Goal: Information Seeking & Learning: Understand process/instructions

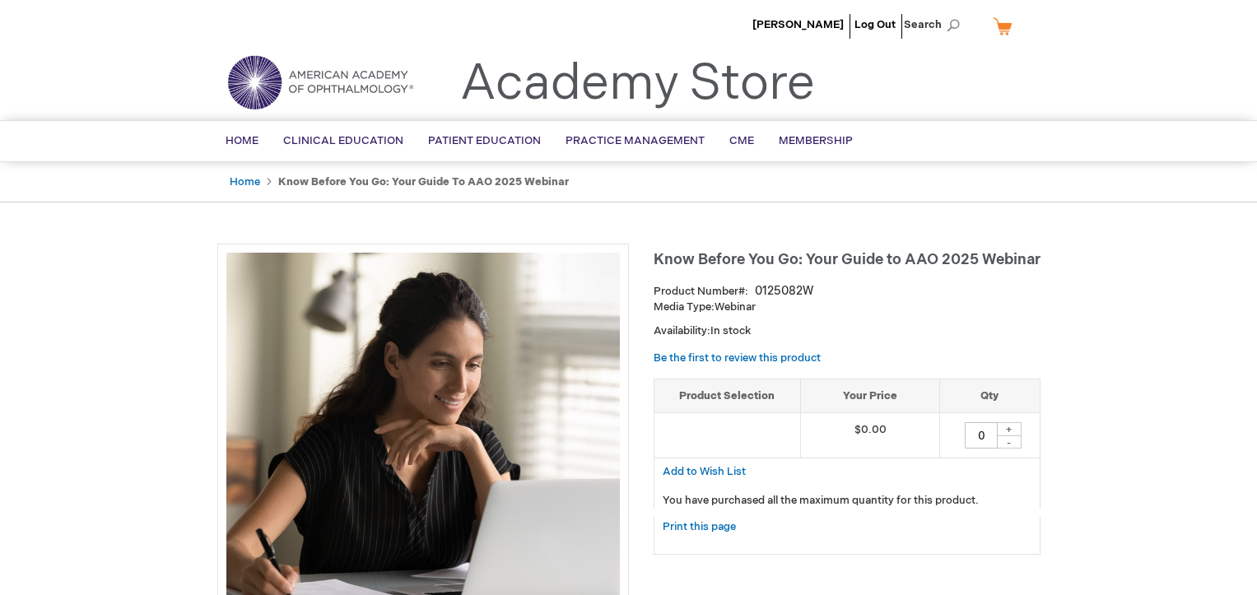
click at [1008, 426] on div "+" at bounding box center [1009, 429] width 25 height 14
click at [1012, 424] on div "+" at bounding box center [1009, 429] width 25 height 14
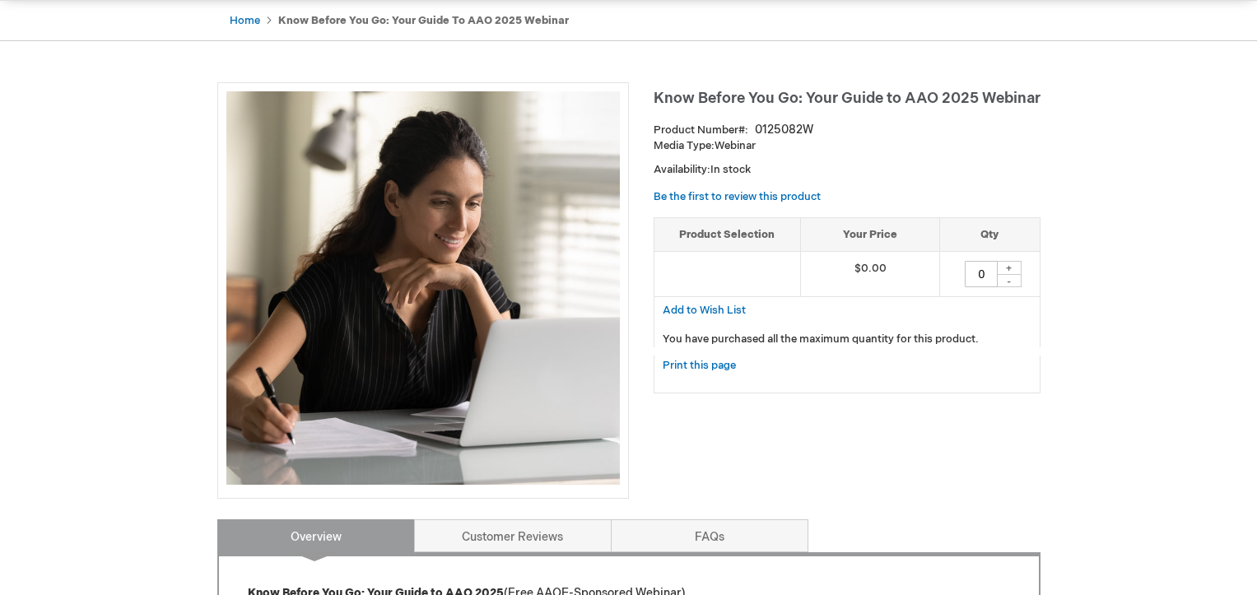
scroll to position [79, 0]
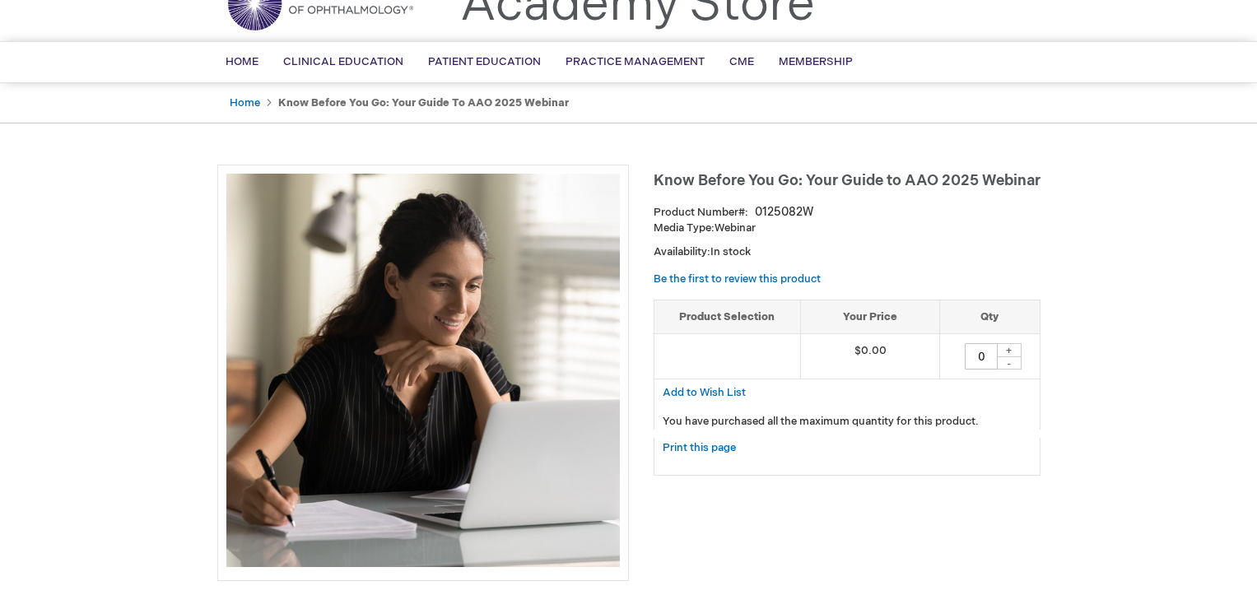
click at [1006, 347] on div "+" at bounding box center [1009, 350] width 25 height 14
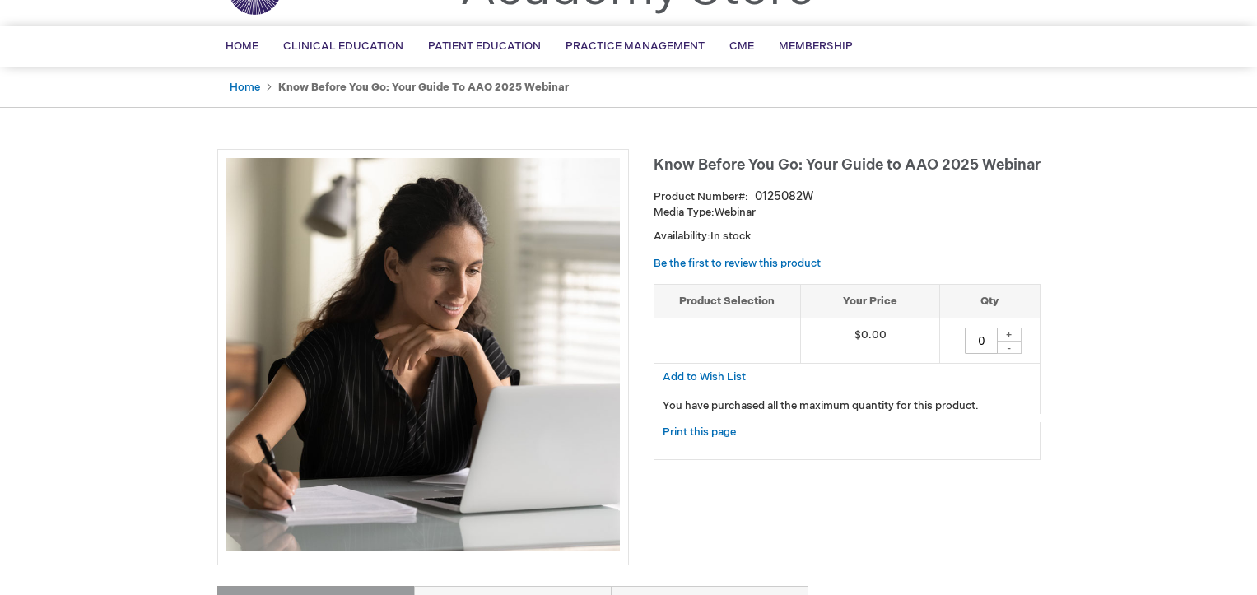
scroll to position [0, 0]
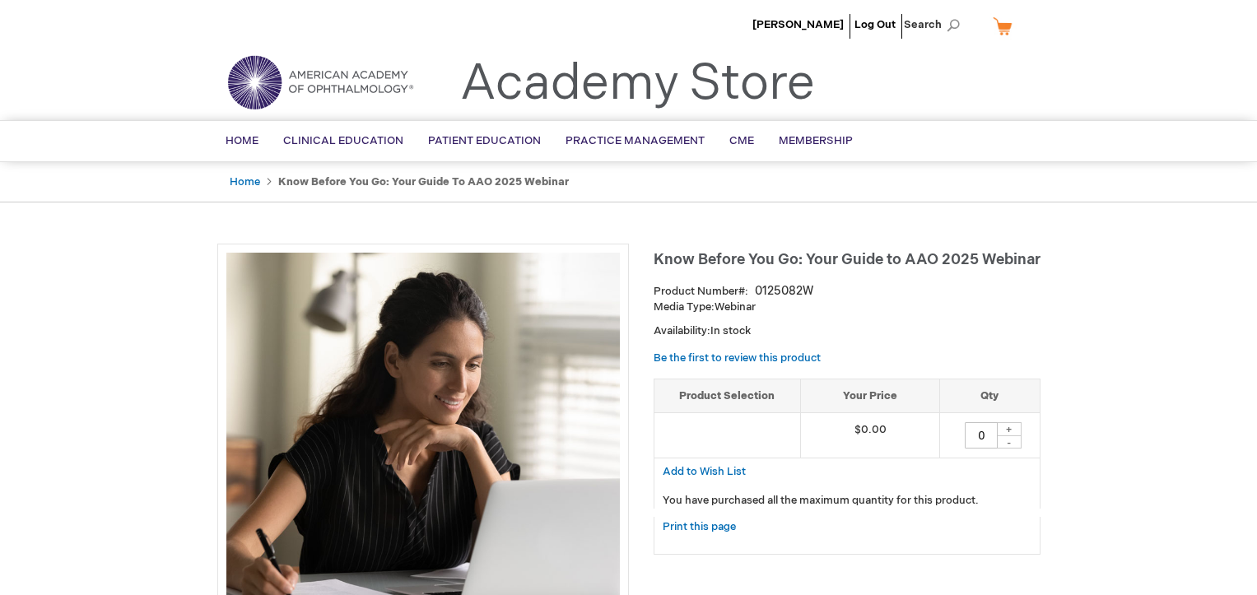
click at [1007, 446] on div "-" at bounding box center [1009, 441] width 25 height 13
click at [1008, 424] on div "+" at bounding box center [1009, 429] width 25 height 14
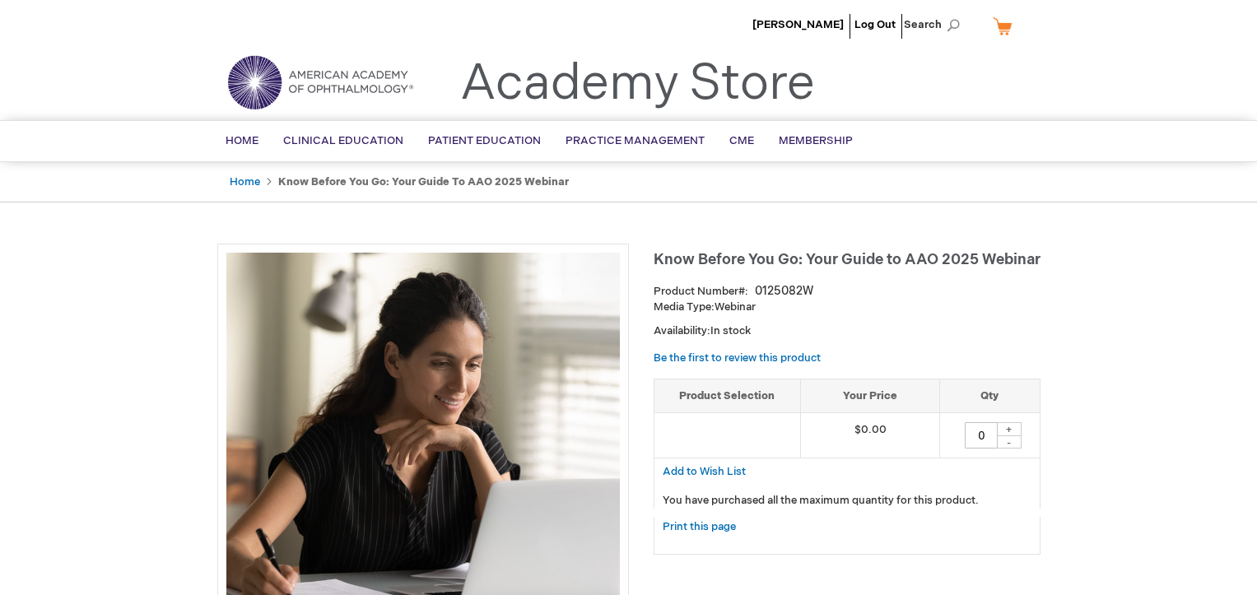
click at [1008, 424] on div "+" at bounding box center [1009, 429] width 25 height 14
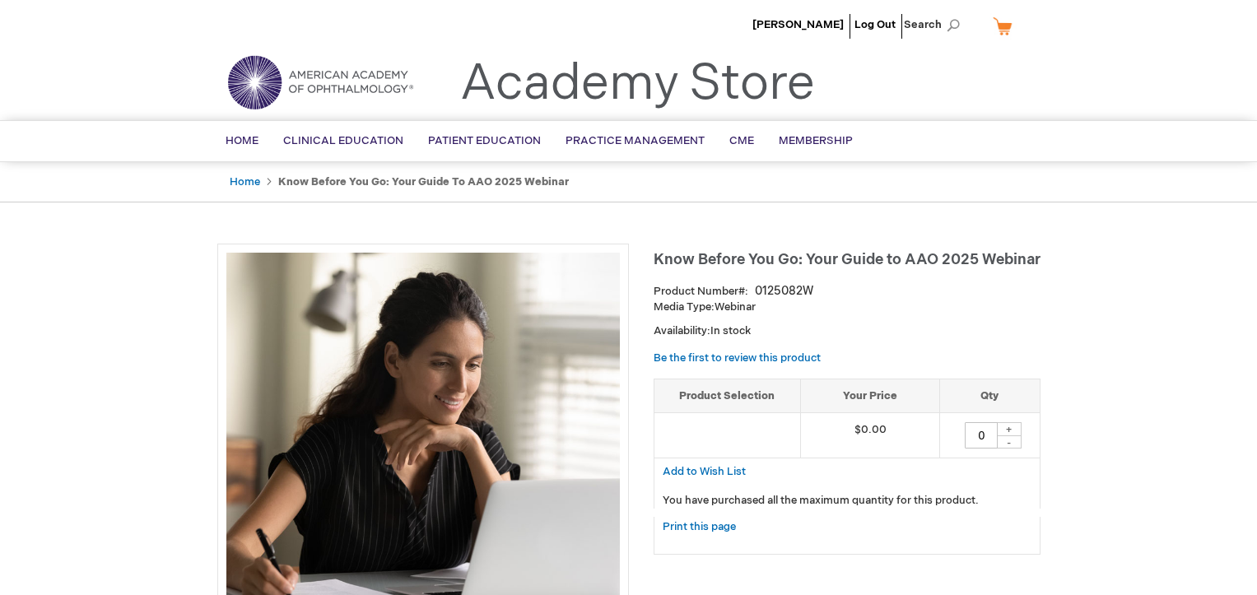
click at [826, 261] on span "Know Before You Go: Your Guide to AAO 2025 Webinar" at bounding box center [847, 259] width 387 height 17
click at [1009, 431] on div "+" at bounding box center [1009, 429] width 25 height 14
click at [1011, 427] on div "+" at bounding box center [1009, 429] width 25 height 14
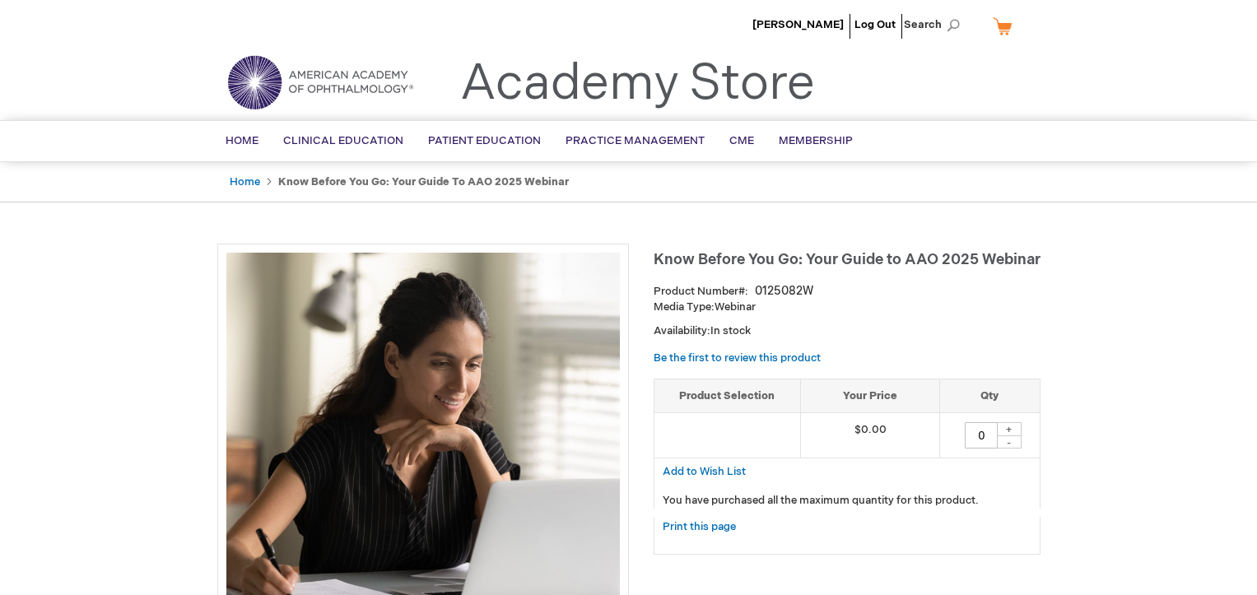
click at [1011, 427] on div "+" at bounding box center [1009, 429] width 25 height 14
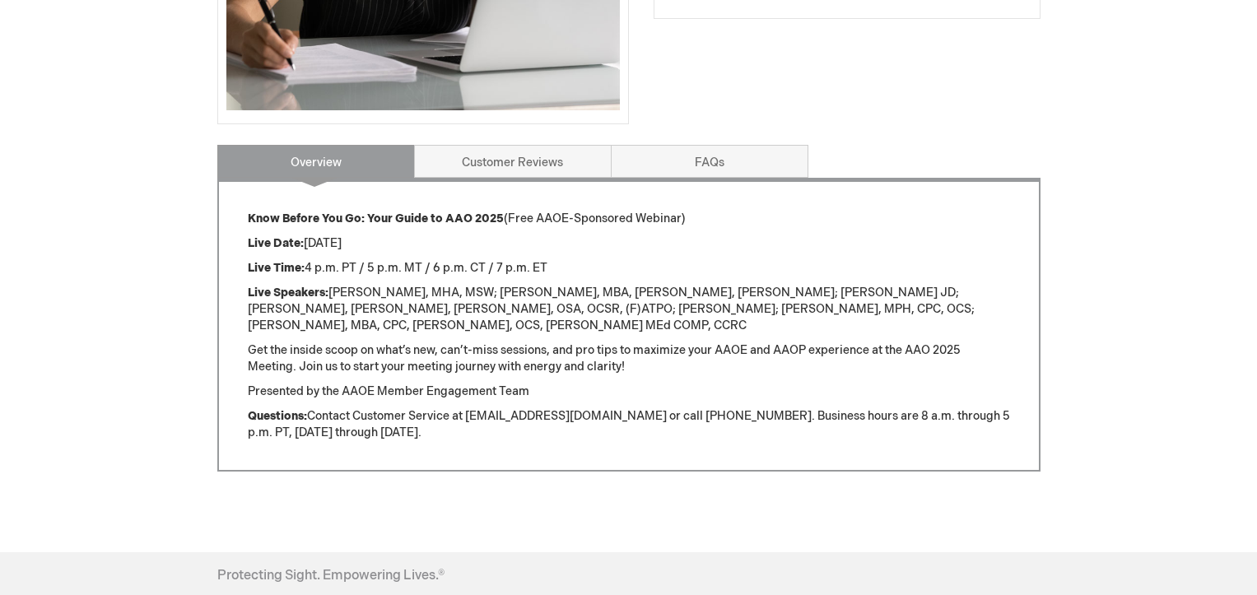
scroll to position [576, 0]
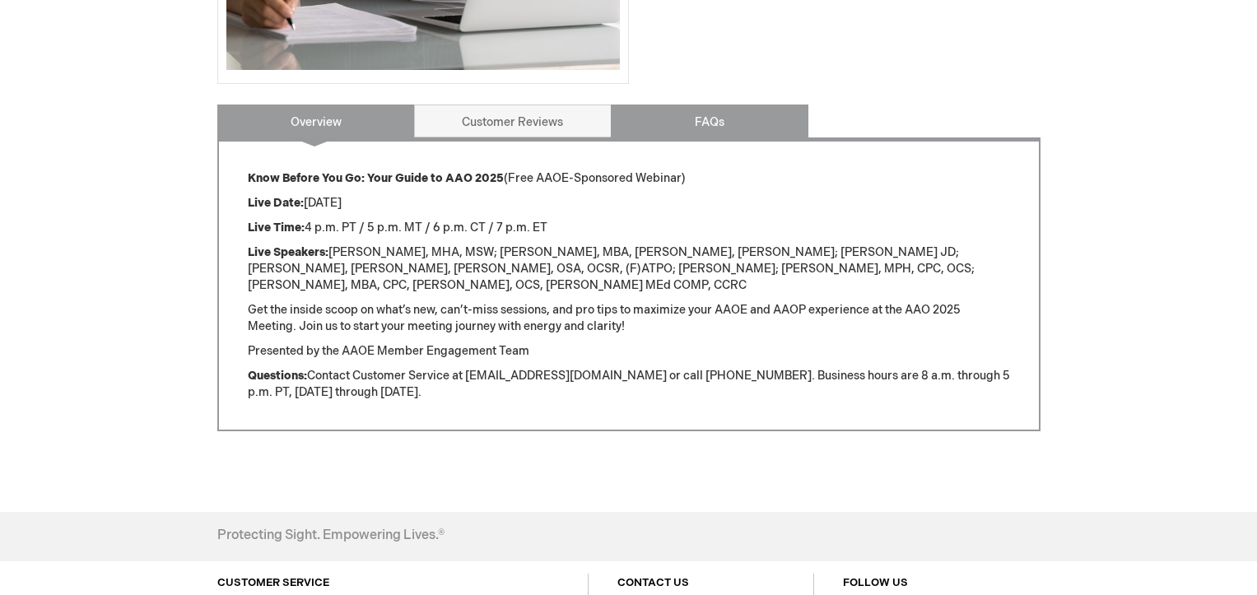
click at [676, 120] on link "FAQs" at bounding box center [710, 121] width 198 height 33
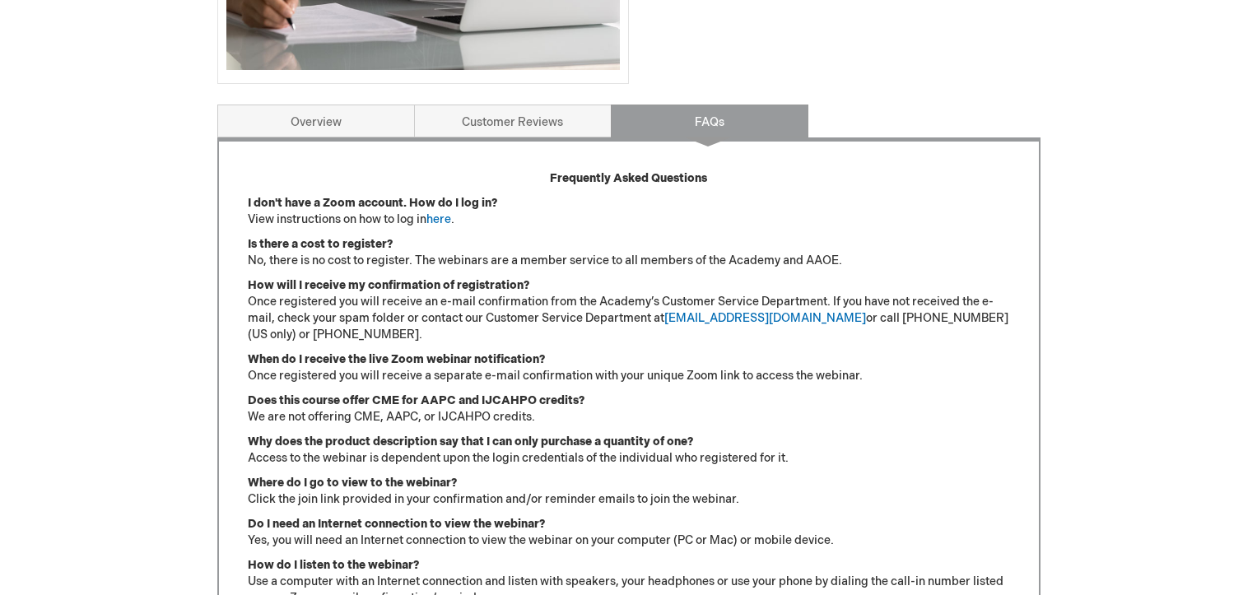
scroll to position [681, 0]
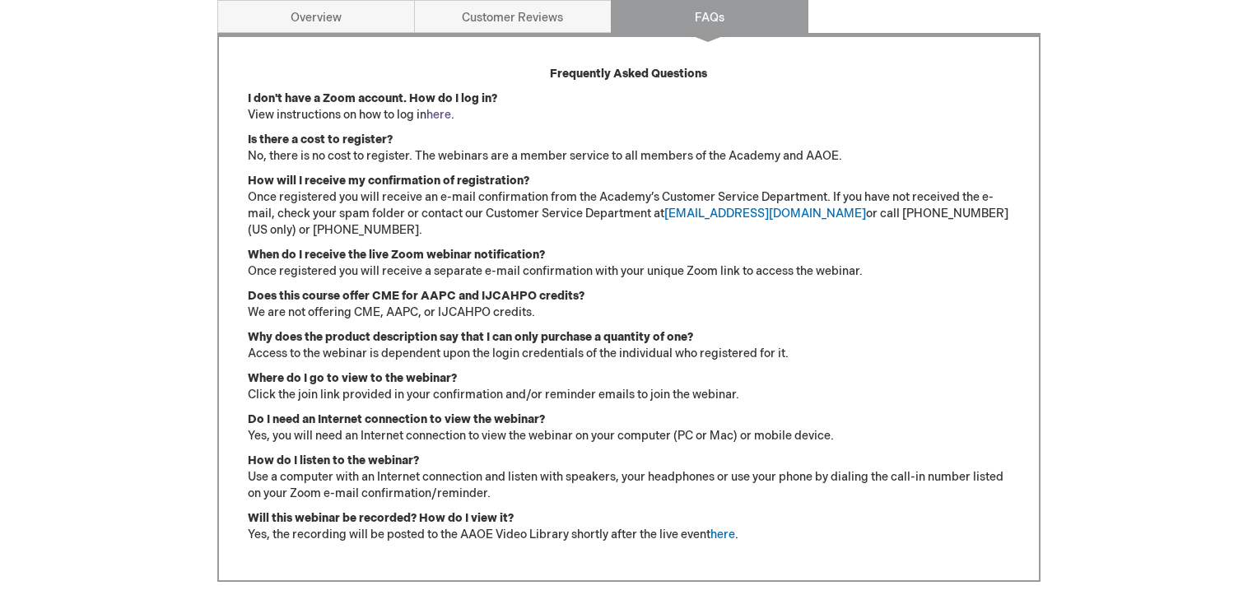
click at [440, 111] on link "here" at bounding box center [438, 115] width 25 height 14
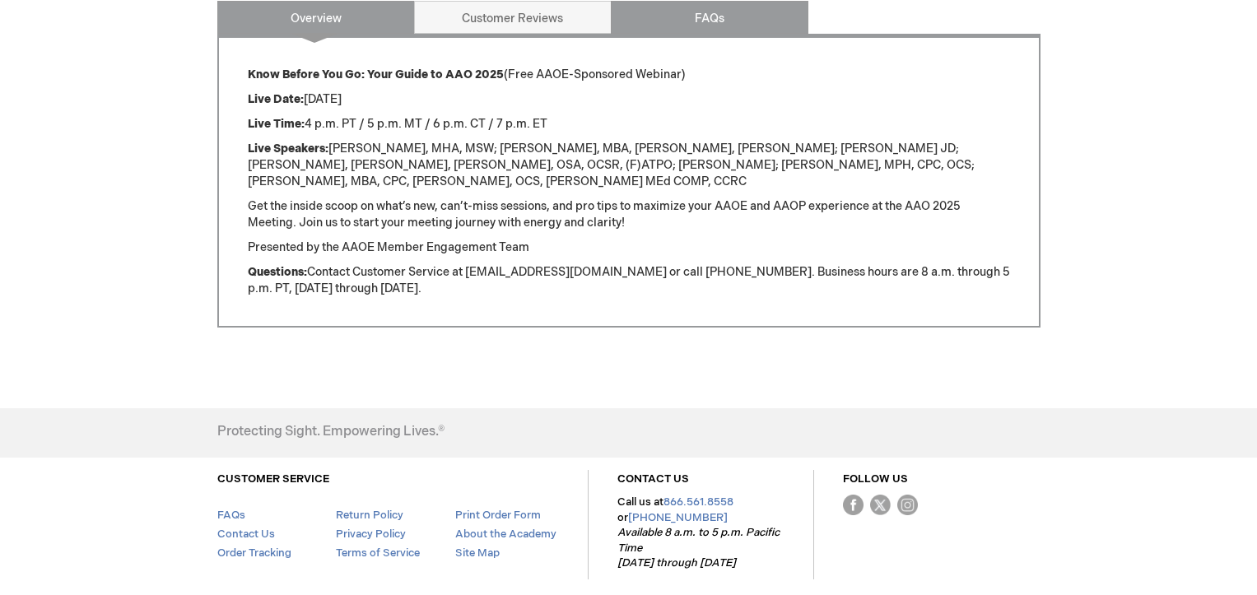
click at [682, 14] on link "FAQs" at bounding box center [710, 17] width 198 height 33
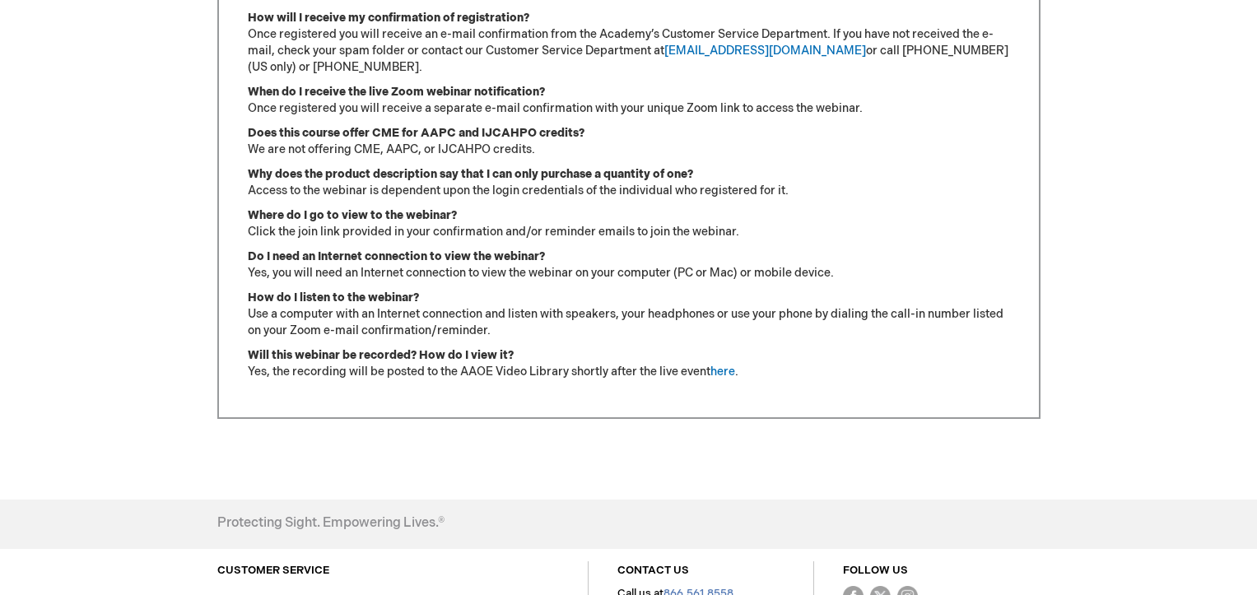
scroll to position [845, 0]
click at [728, 373] on link "here" at bounding box center [722, 371] width 25 height 14
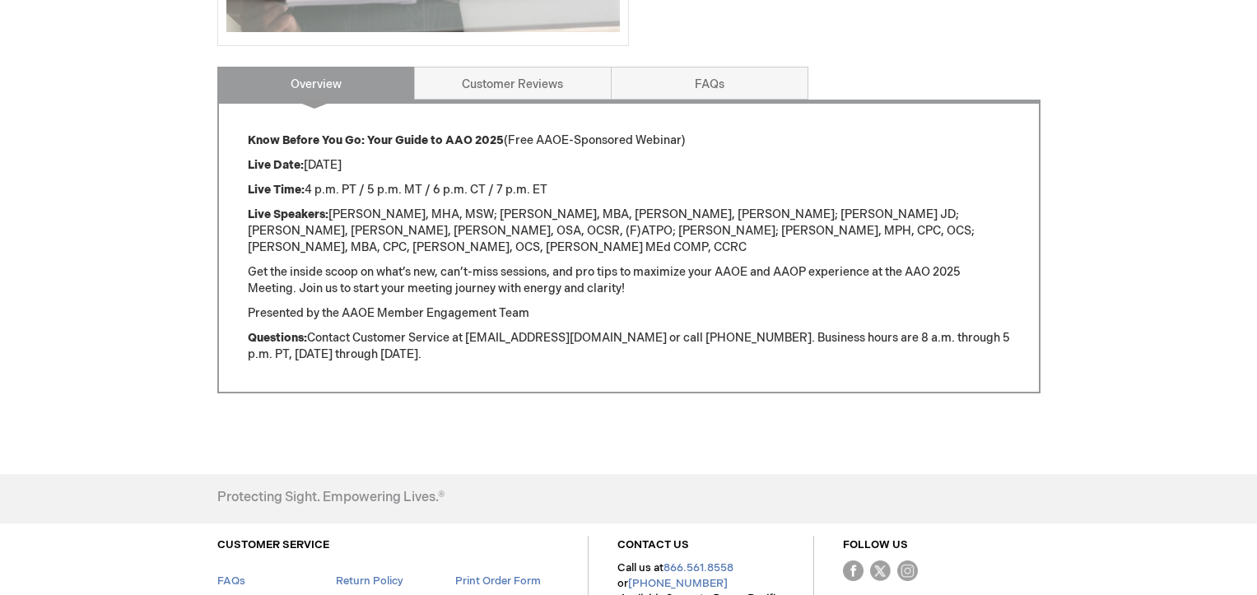
scroll to position [573, 0]
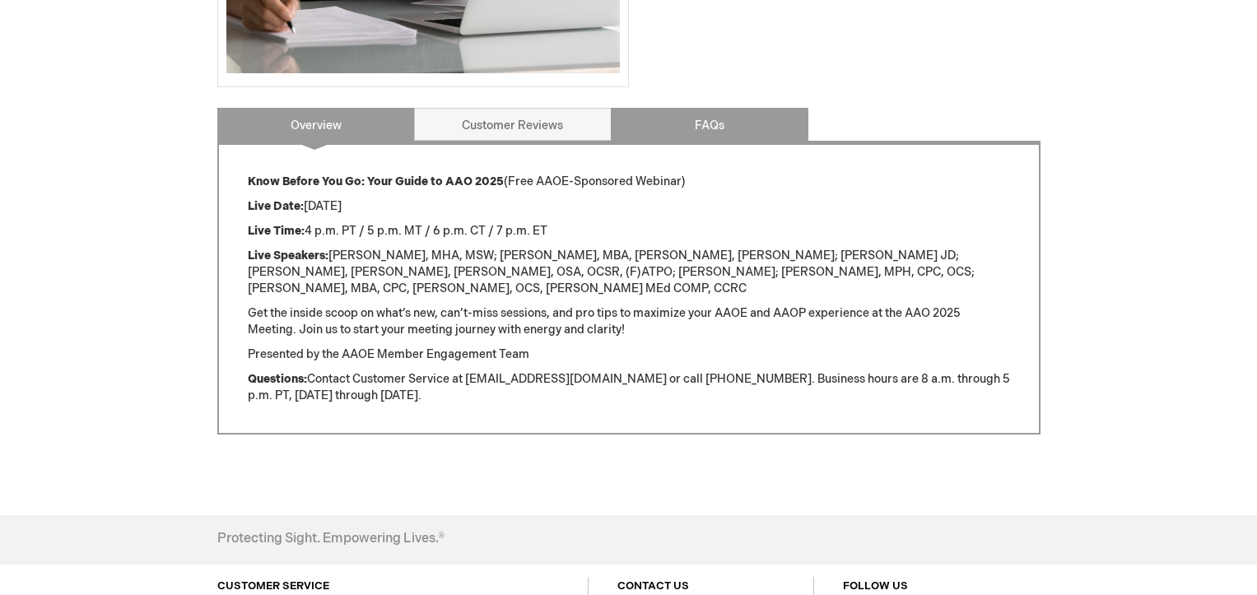
click at [671, 118] on link "FAQs" at bounding box center [710, 124] width 198 height 33
click at [0, 0] on p "I don't have a Zoom account. How do I log in? View instructions on how to log i…" at bounding box center [0, 0] width 0 height 0
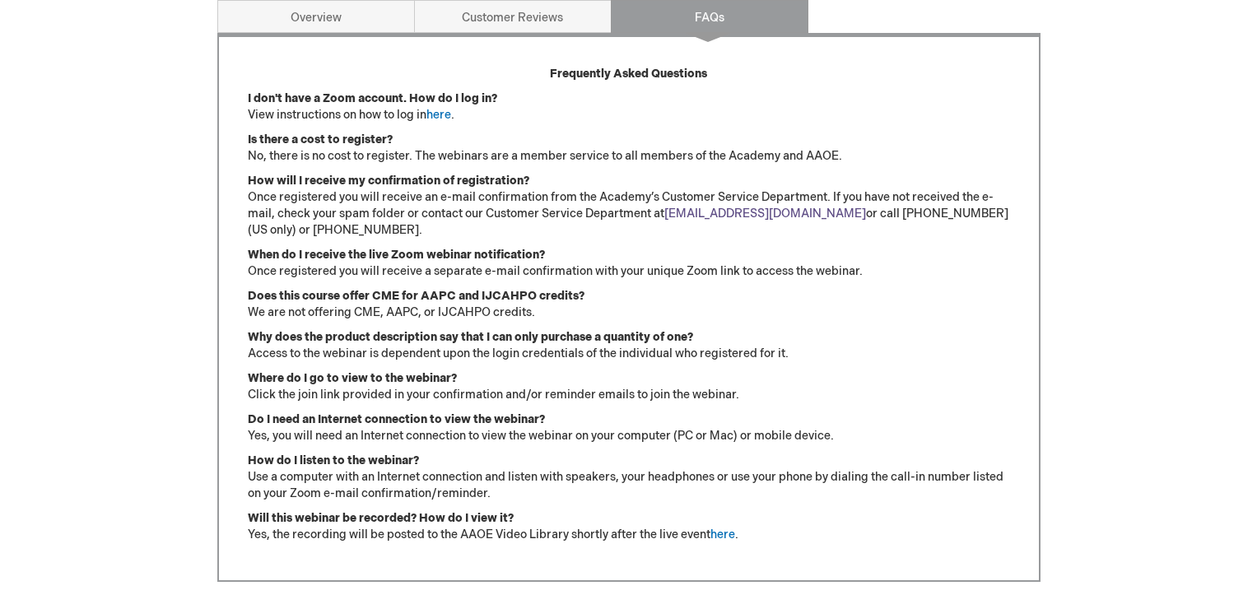
click at [727, 211] on link "[EMAIL_ADDRESS][DOMAIN_NAME]" at bounding box center [765, 214] width 202 height 14
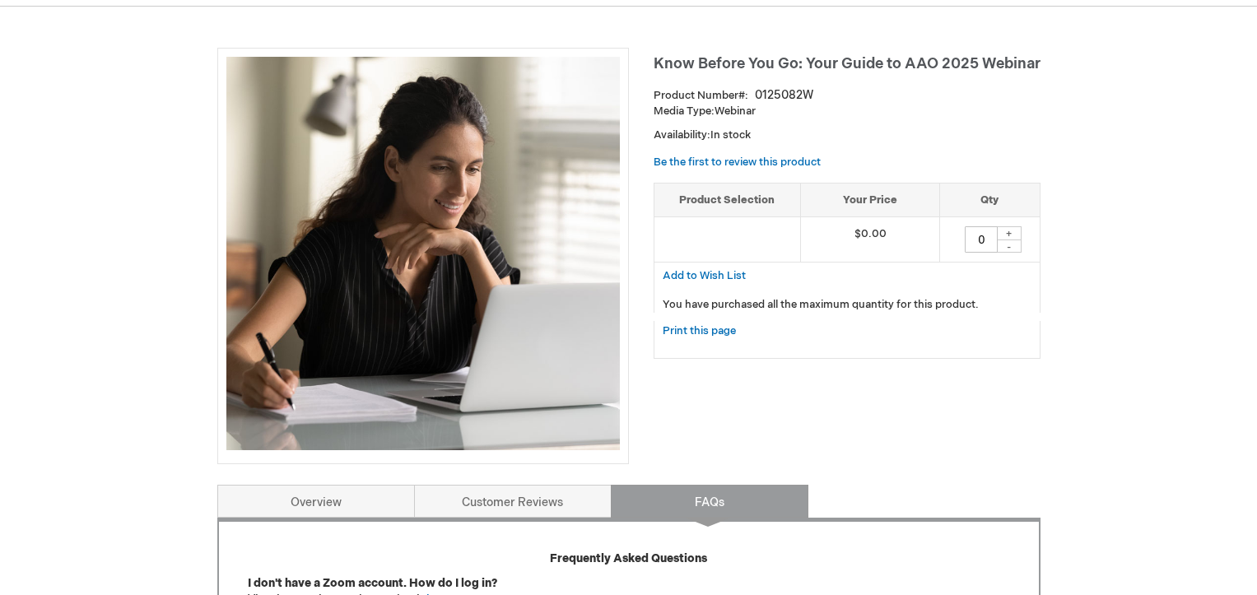
scroll to position [187, 0]
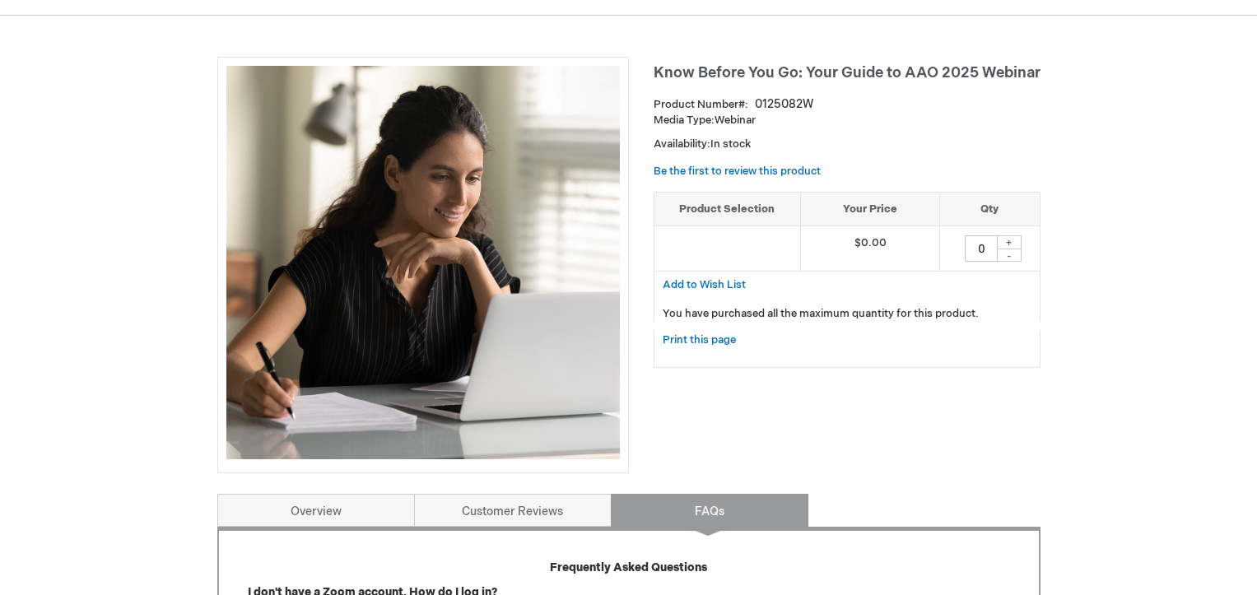
click at [1008, 239] on div "+" at bounding box center [1009, 242] width 25 height 14
